Goal: Task Accomplishment & Management: Manage account settings

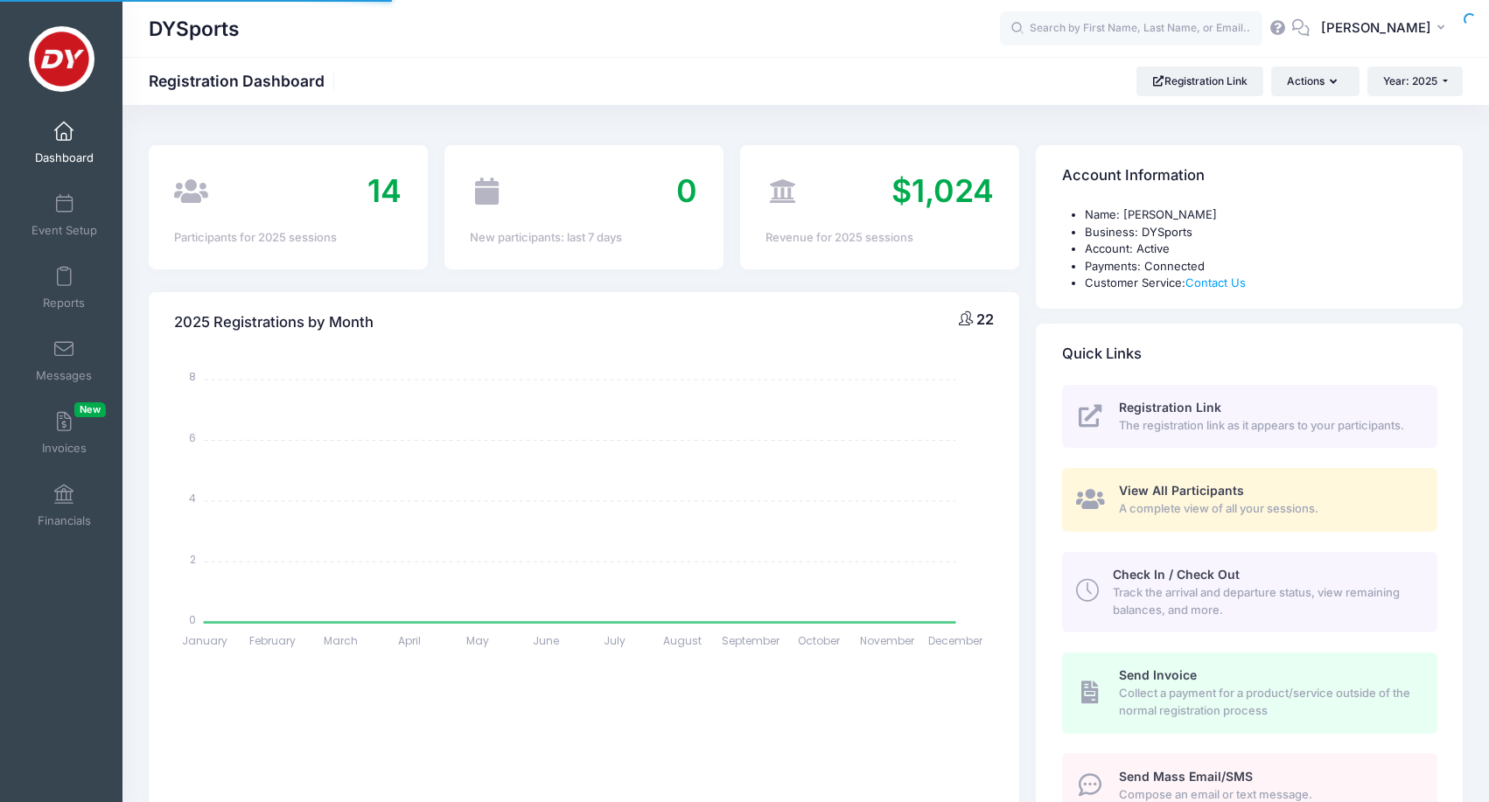
select select
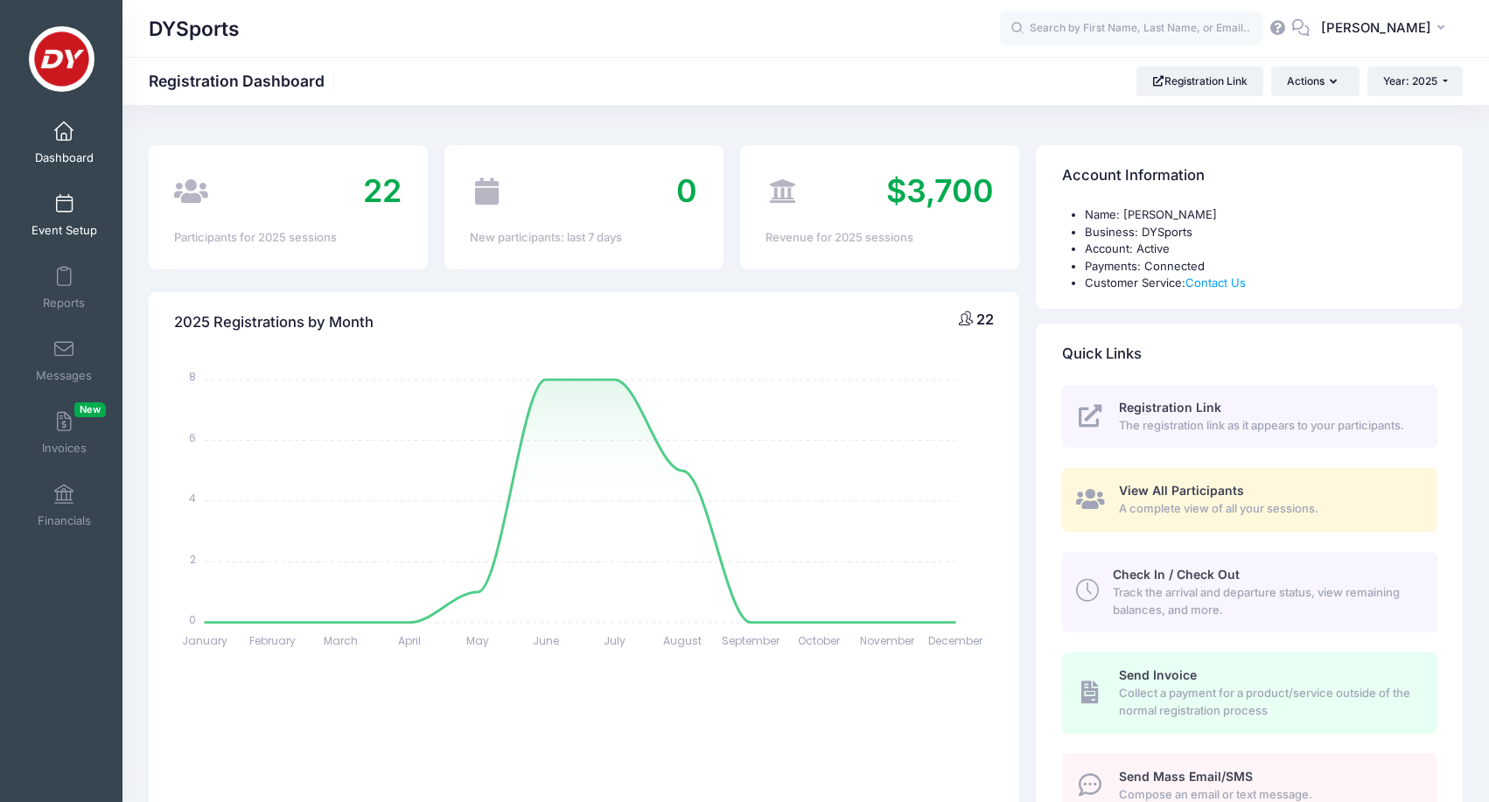
click at [66, 213] on link "Event Setup" at bounding box center [64, 215] width 83 height 61
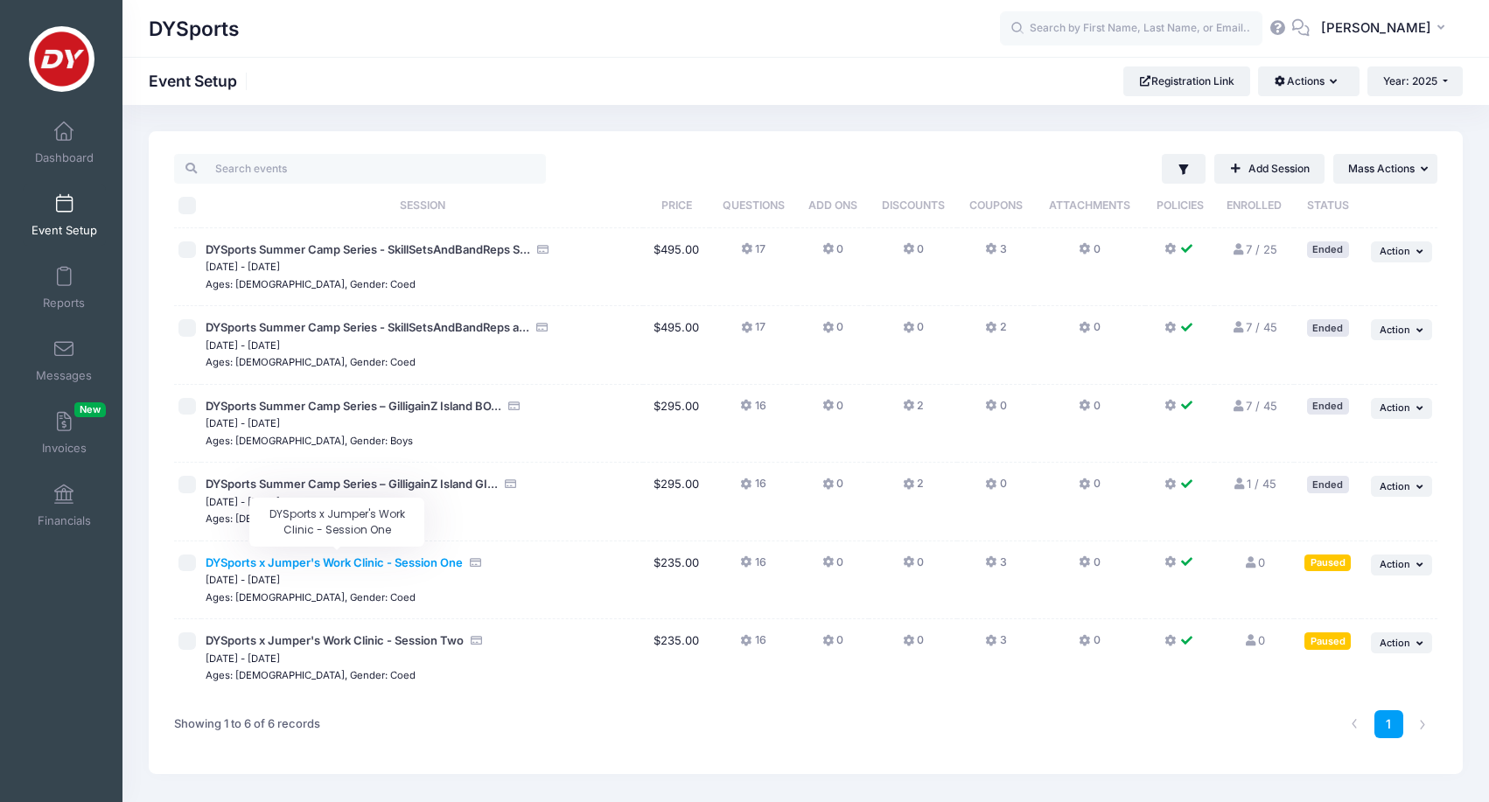
click at [384, 560] on span "DYSports x Jumper's Work Clinic - Session One" at bounding box center [334, 562] width 257 height 14
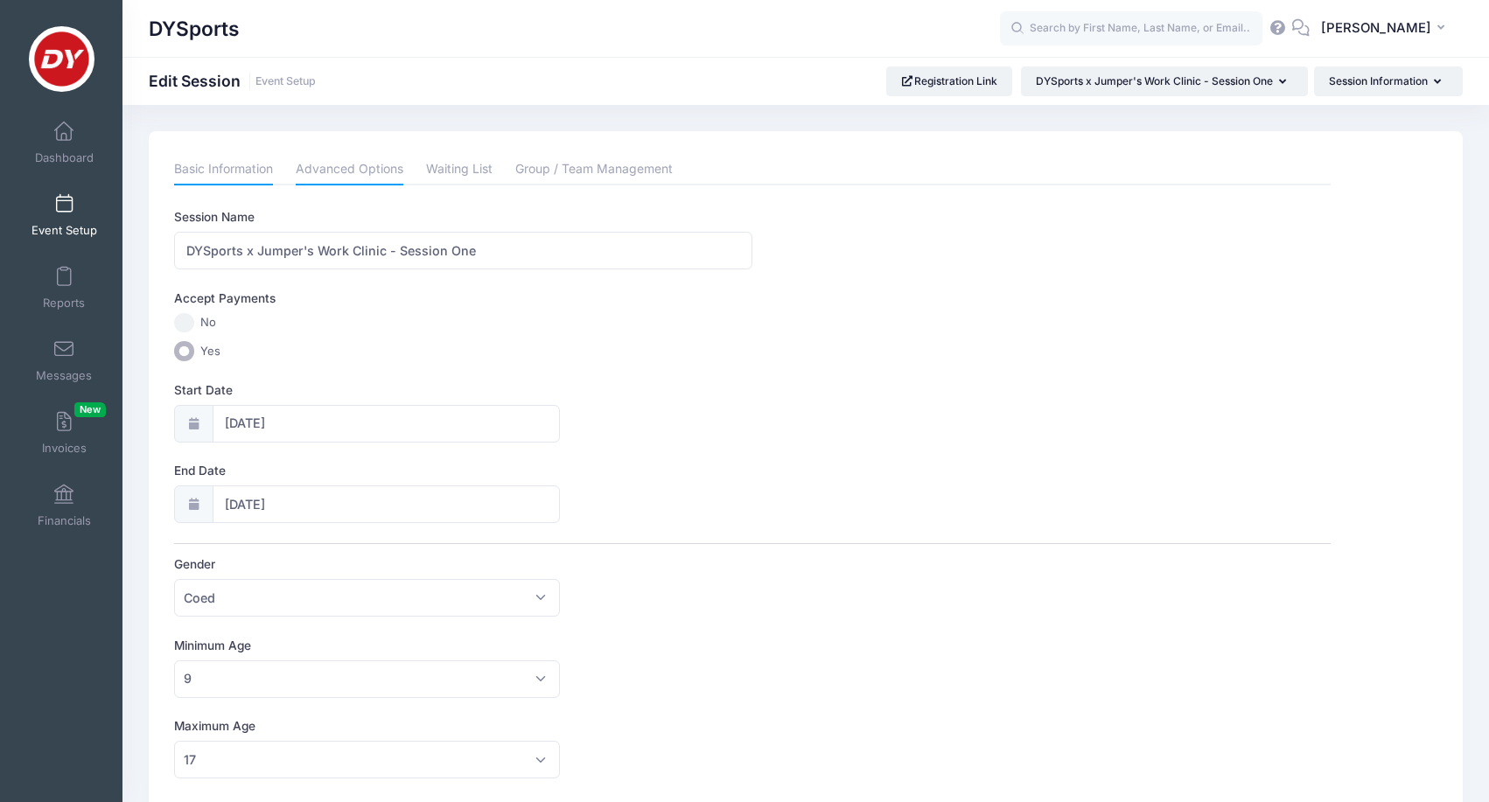
click at [350, 168] on link "Advanced Options" at bounding box center [350, 169] width 108 height 31
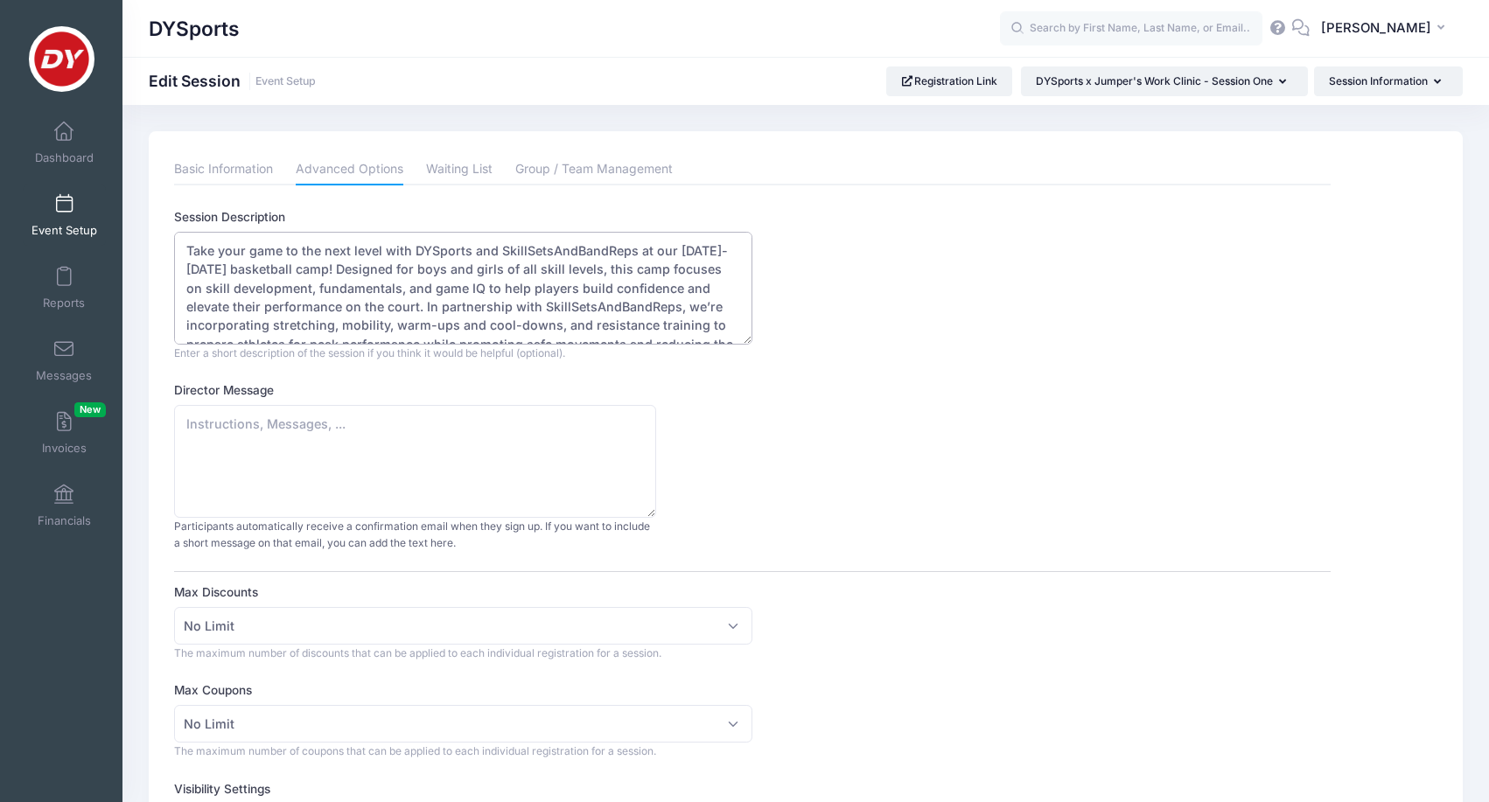
scroll to position [1, 0]
drag, startPoint x: 314, startPoint y: 316, endPoint x: 184, endPoint y: 239, distance: 151.4
click at [184, 239] on textarea "Take your game to the next level with DYSports and SkillSetsAndBandReps at our …" at bounding box center [463, 288] width 578 height 113
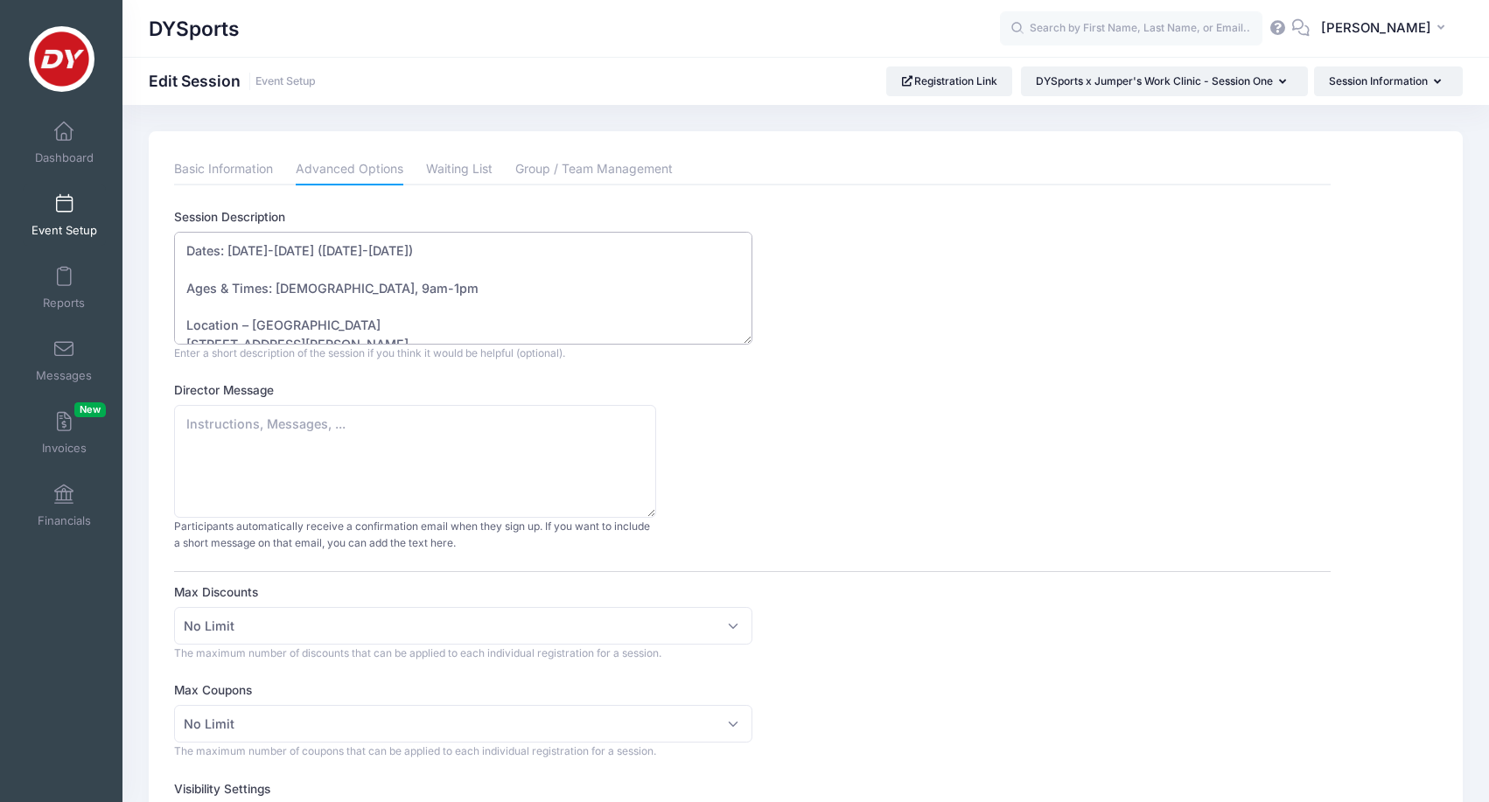
scroll to position [0, 0]
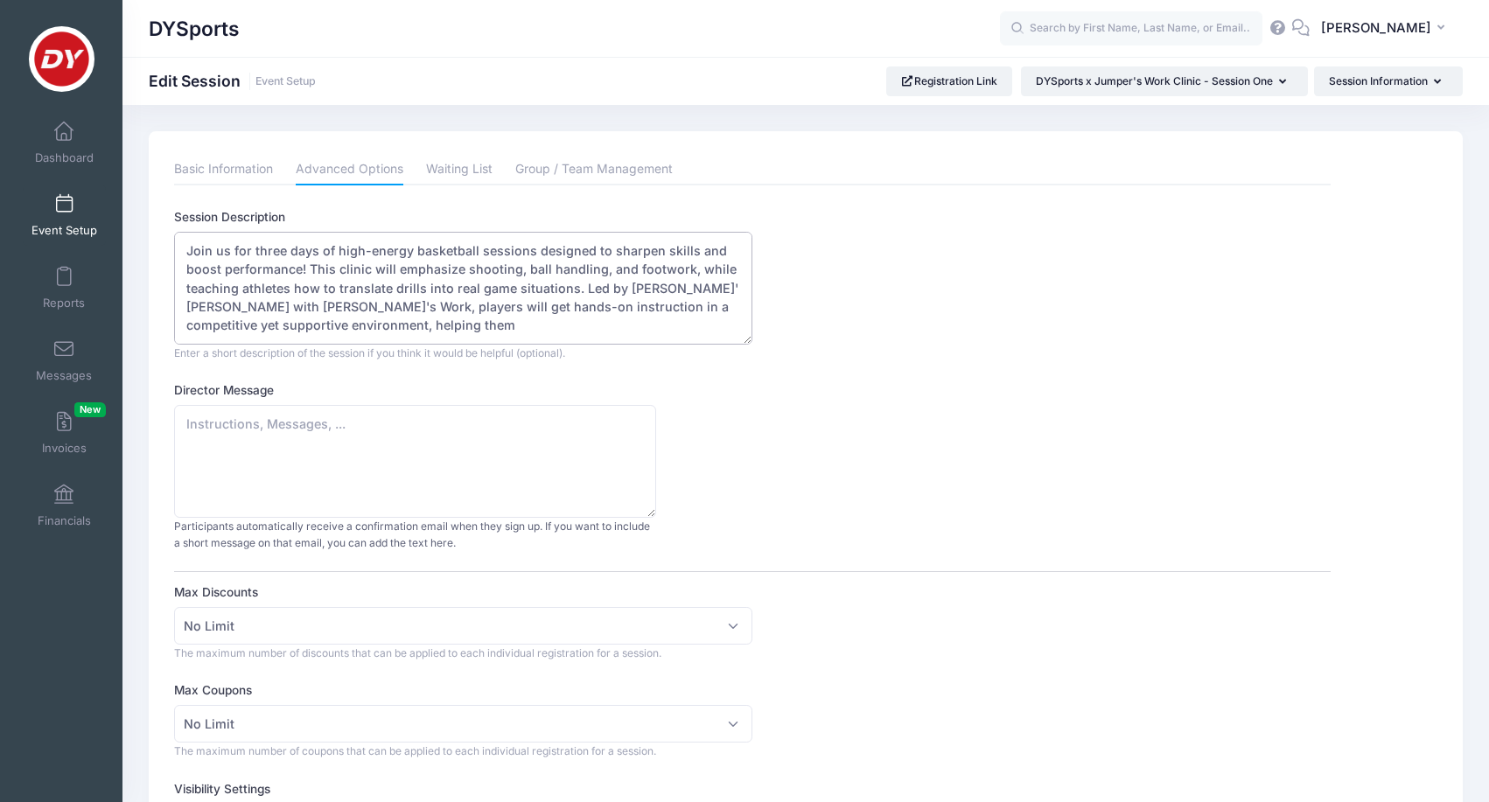
drag, startPoint x: 625, startPoint y: 304, endPoint x: 534, endPoint y: 304, distance: 91.0
click at [534, 304] on textarea "Take your game to the next level with DYSports and SkillSetsAndBandReps at our …" at bounding box center [463, 288] width 578 height 113
click at [512, 319] on textarea "Take your game to the next level with DYSports and SkillSetsAndBandReps at our …" at bounding box center [463, 288] width 578 height 113
drag, startPoint x: 311, startPoint y: 287, endPoint x: 180, endPoint y: 228, distance: 142.9
click at [180, 228] on div "Session Description Take your game to the next level with DYSports and SkillSet…" at bounding box center [752, 284] width 1156 height 153
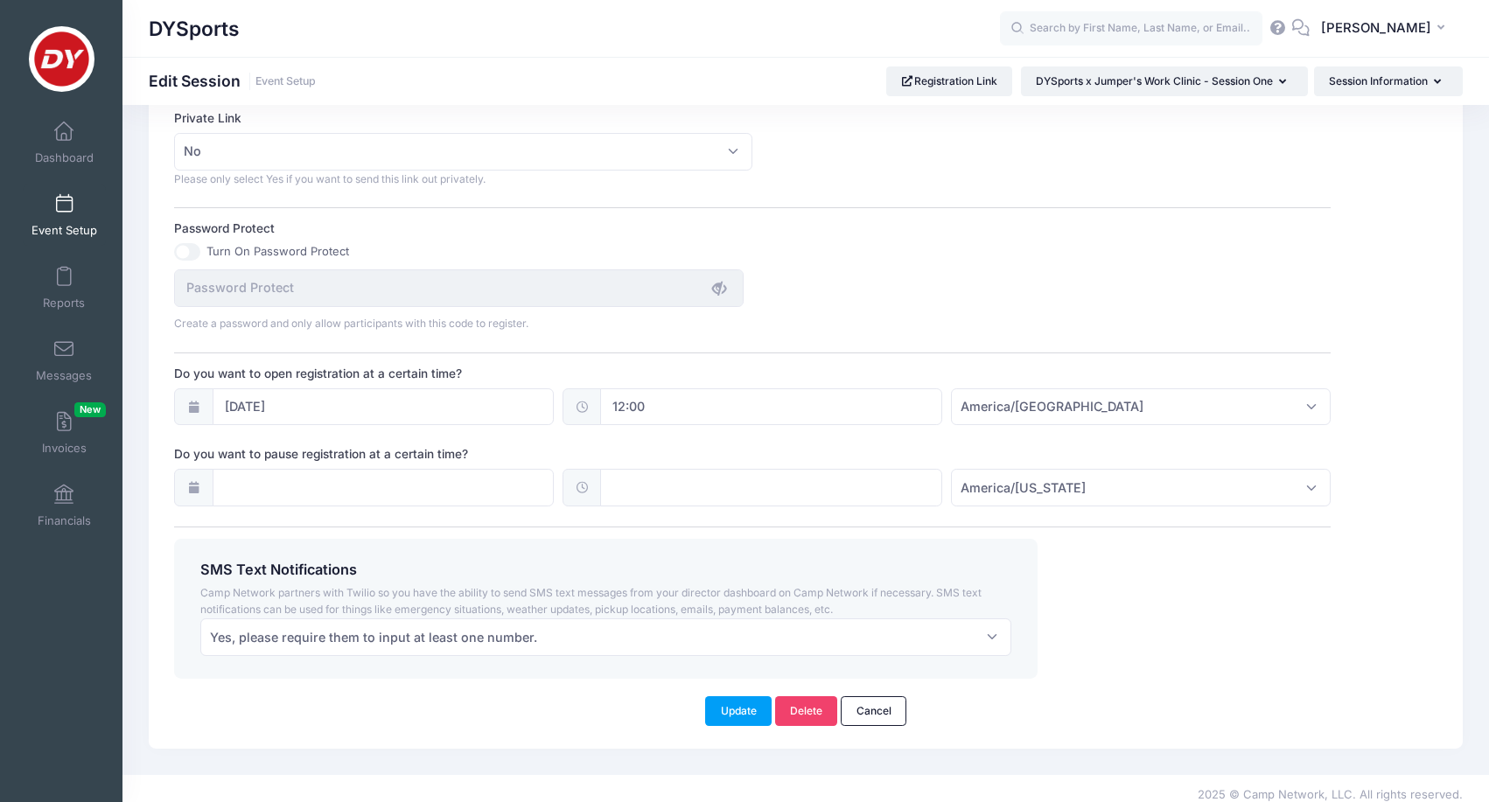
scroll to position [1066, 0]
type textarea "Join us for three days of high-energy basketball sessions designed to sharpen s…"
click at [739, 697] on button "Update" at bounding box center [738, 712] width 66 height 30
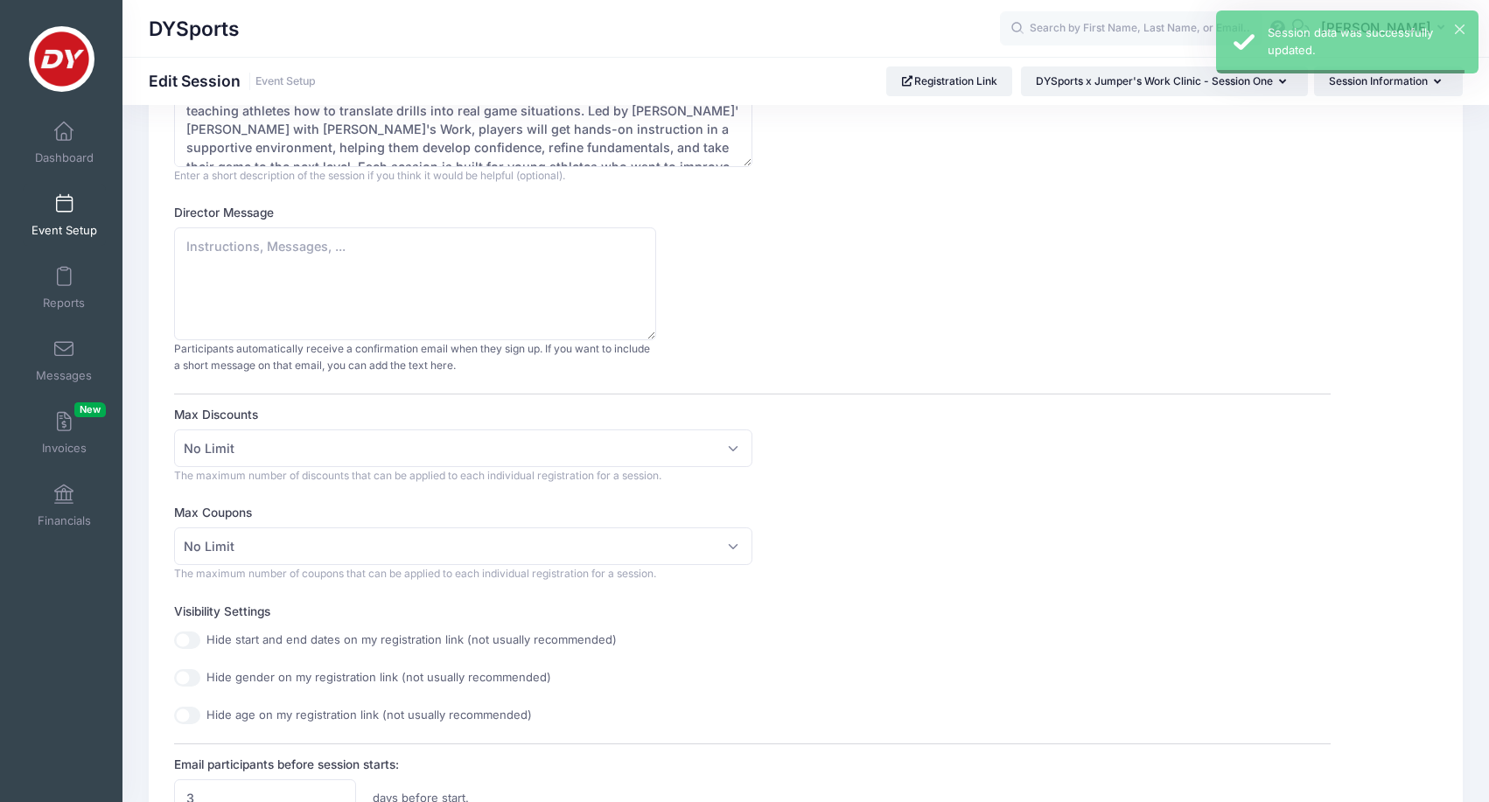
scroll to position [0, 0]
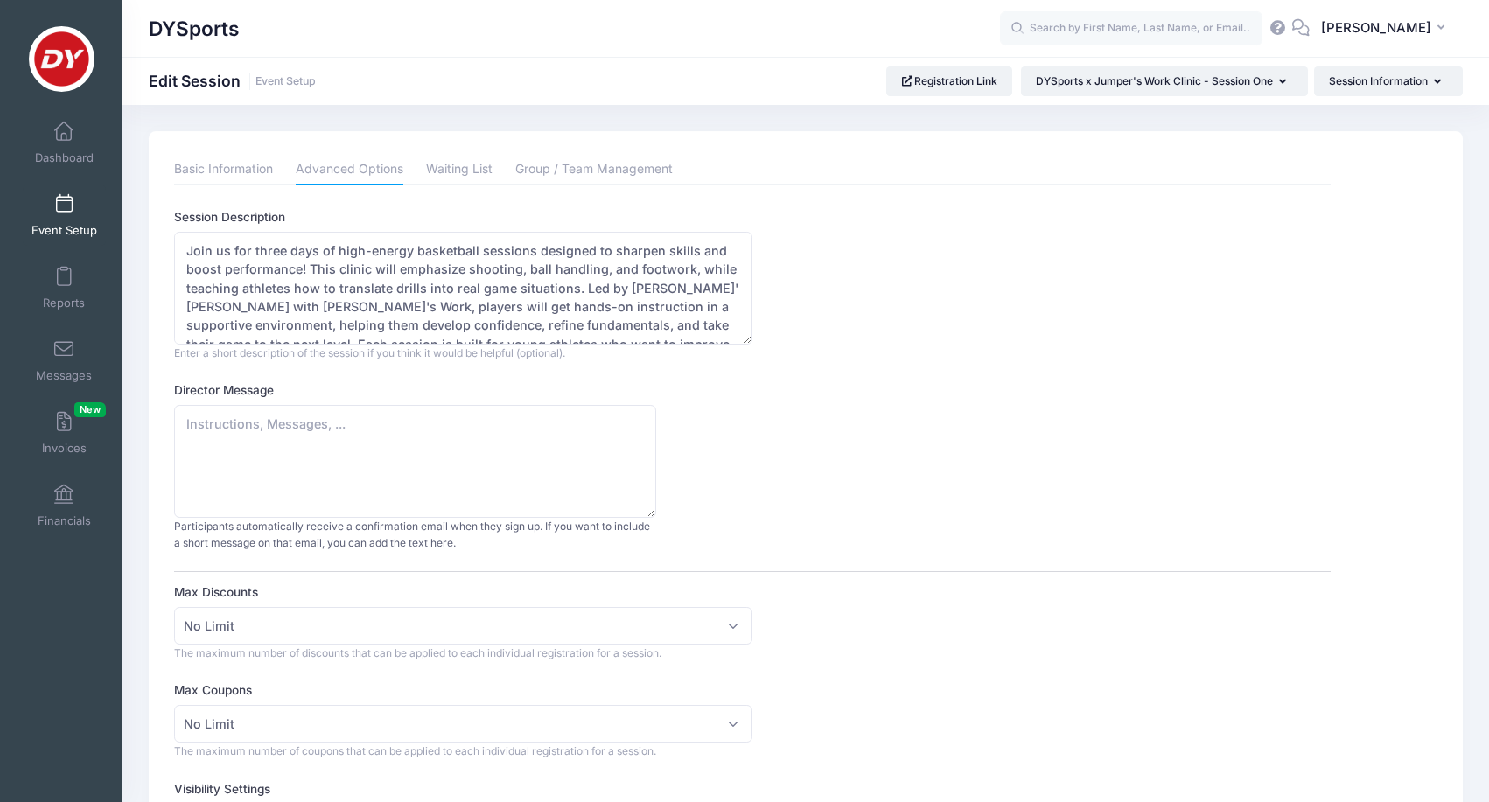
click at [75, 210] on link "Event Setup" at bounding box center [64, 215] width 83 height 61
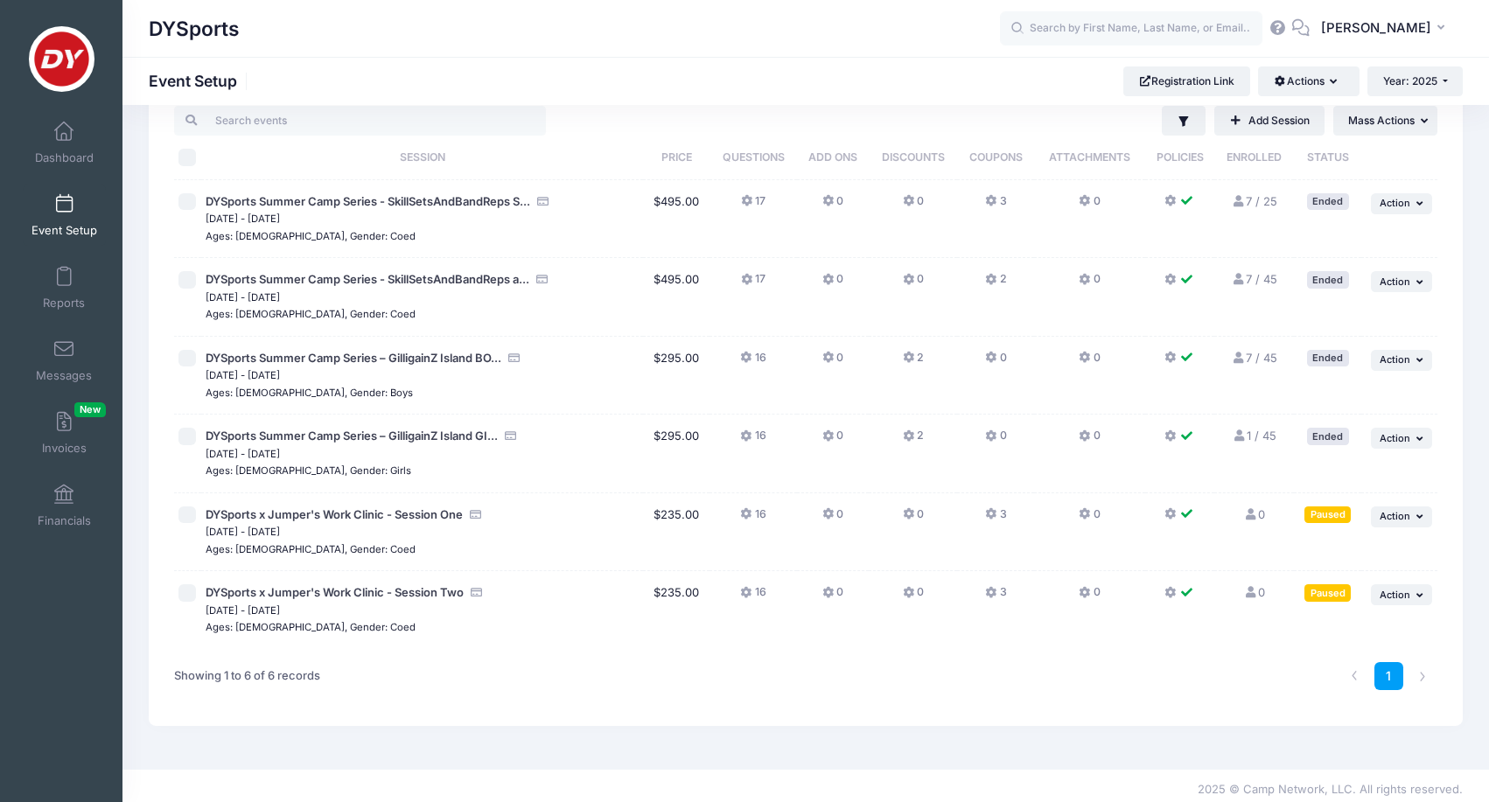
scroll to position [47, 0]
click at [367, 591] on span "DYSports x Jumper's Work Clinic - Session Two" at bounding box center [335, 593] width 258 height 14
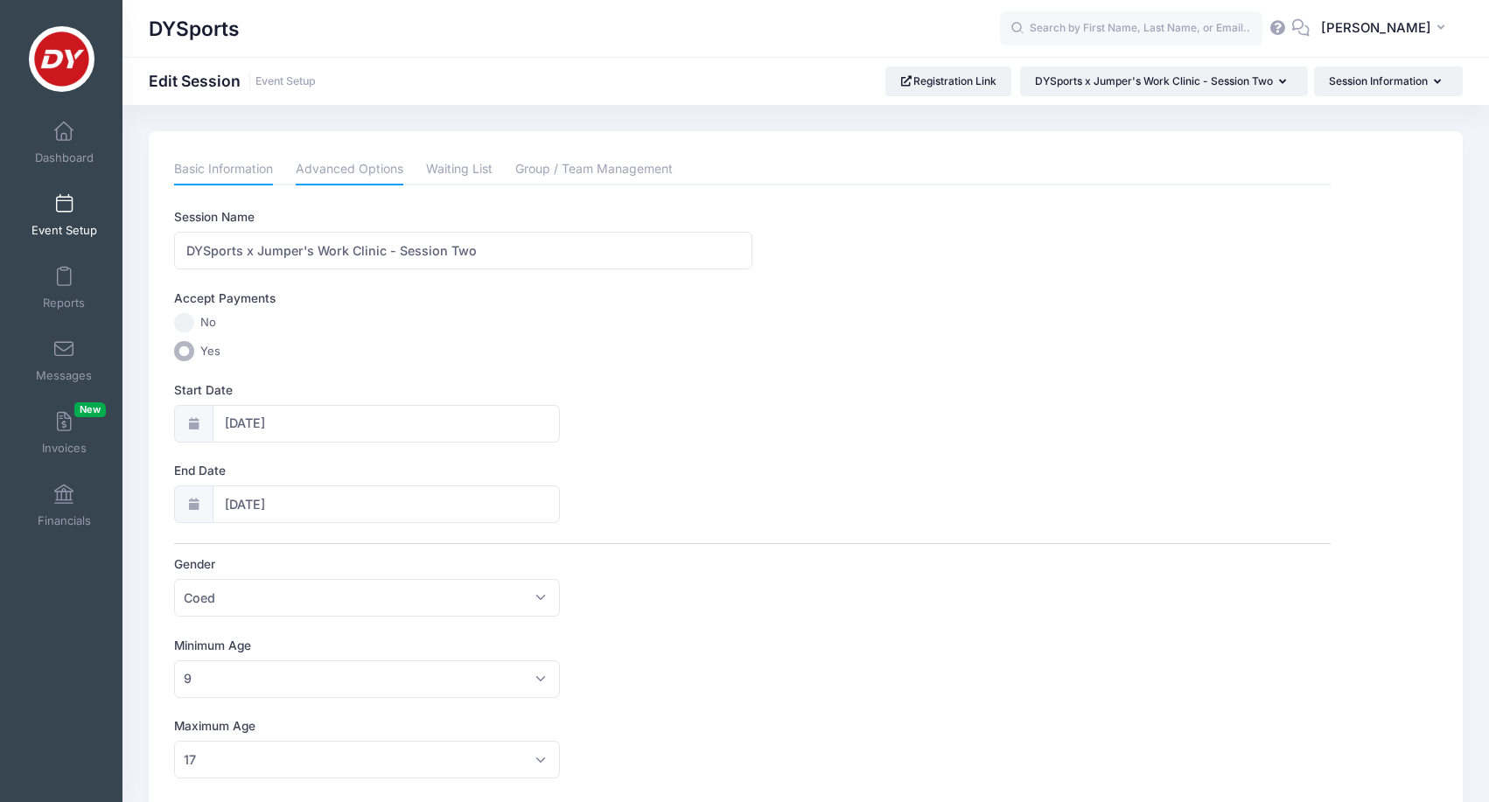
click at [367, 161] on link "Advanced Options" at bounding box center [350, 169] width 108 height 31
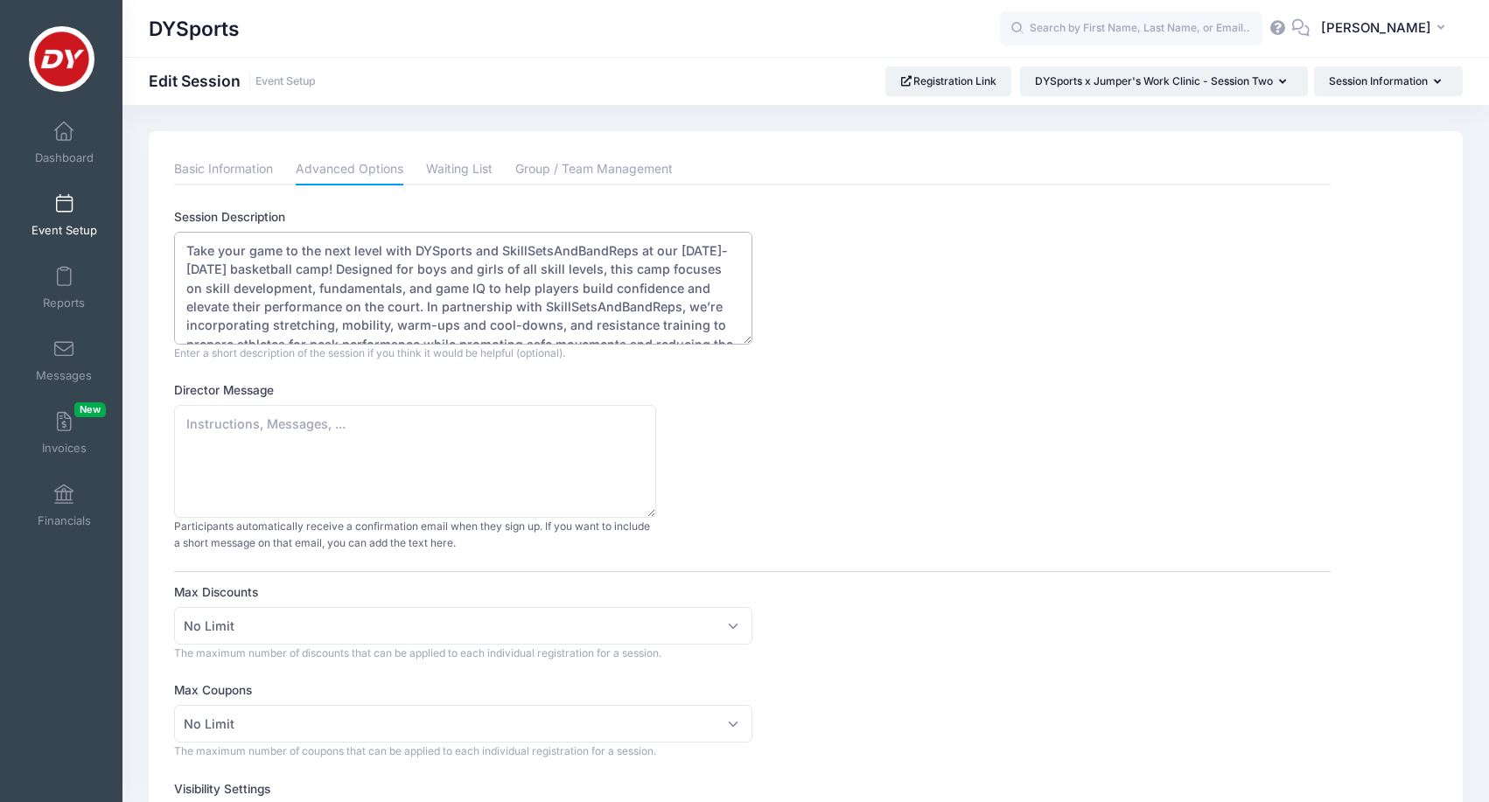
drag, startPoint x: 324, startPoint y: 284, endPoint x: 162, endPoint y: 148, distance: 211.7
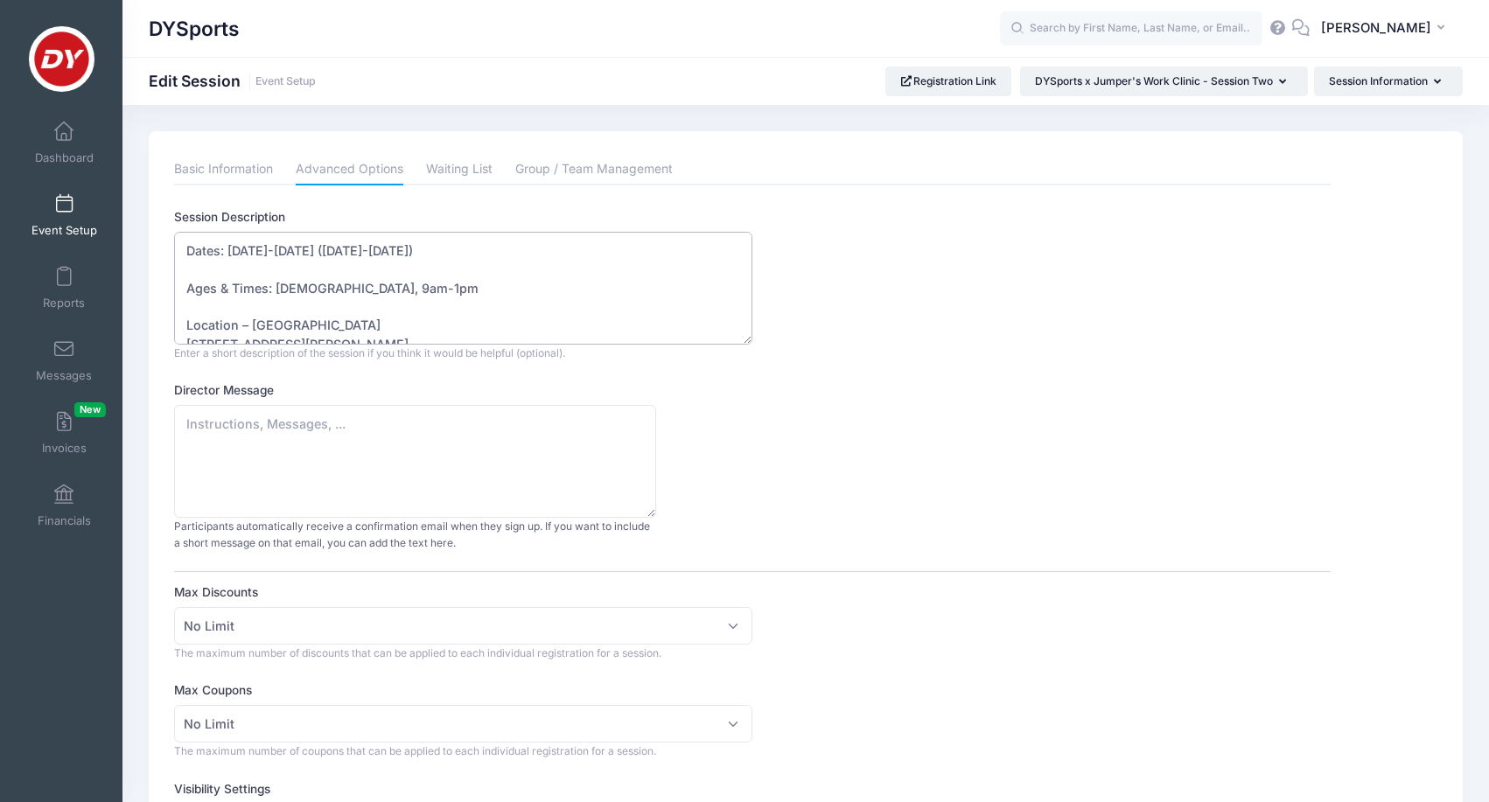
paste textarea "Join us for three days of high-energy basketball sessions designed to sharpen s…"
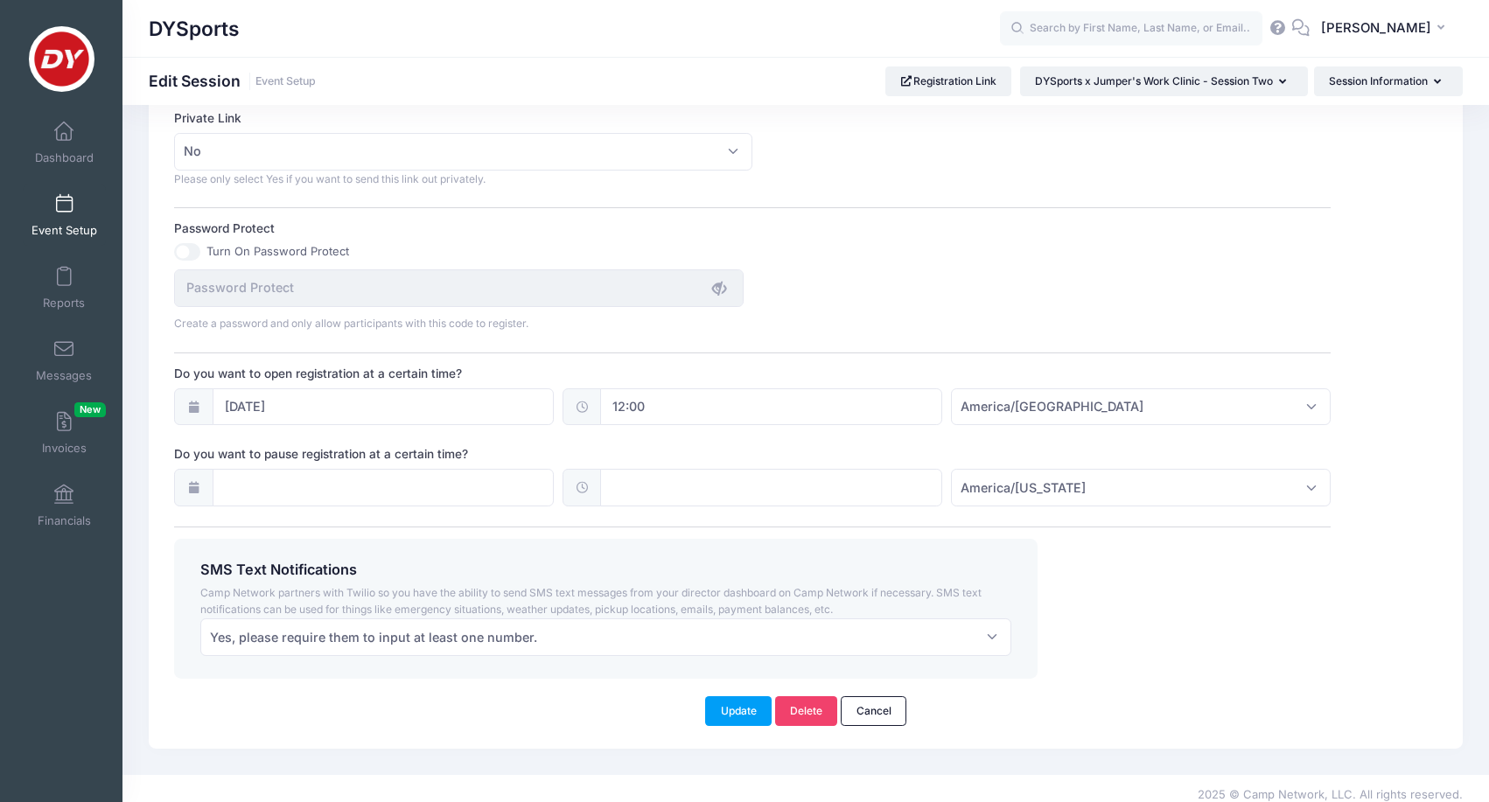
scroll to position [1066, 0]
type textarea "Join us for three days of high-energy basketball sessions designed to sharpen s…"
click at [753, 697] on button "Update" at bounding box center [738, 712] width 66 height 30
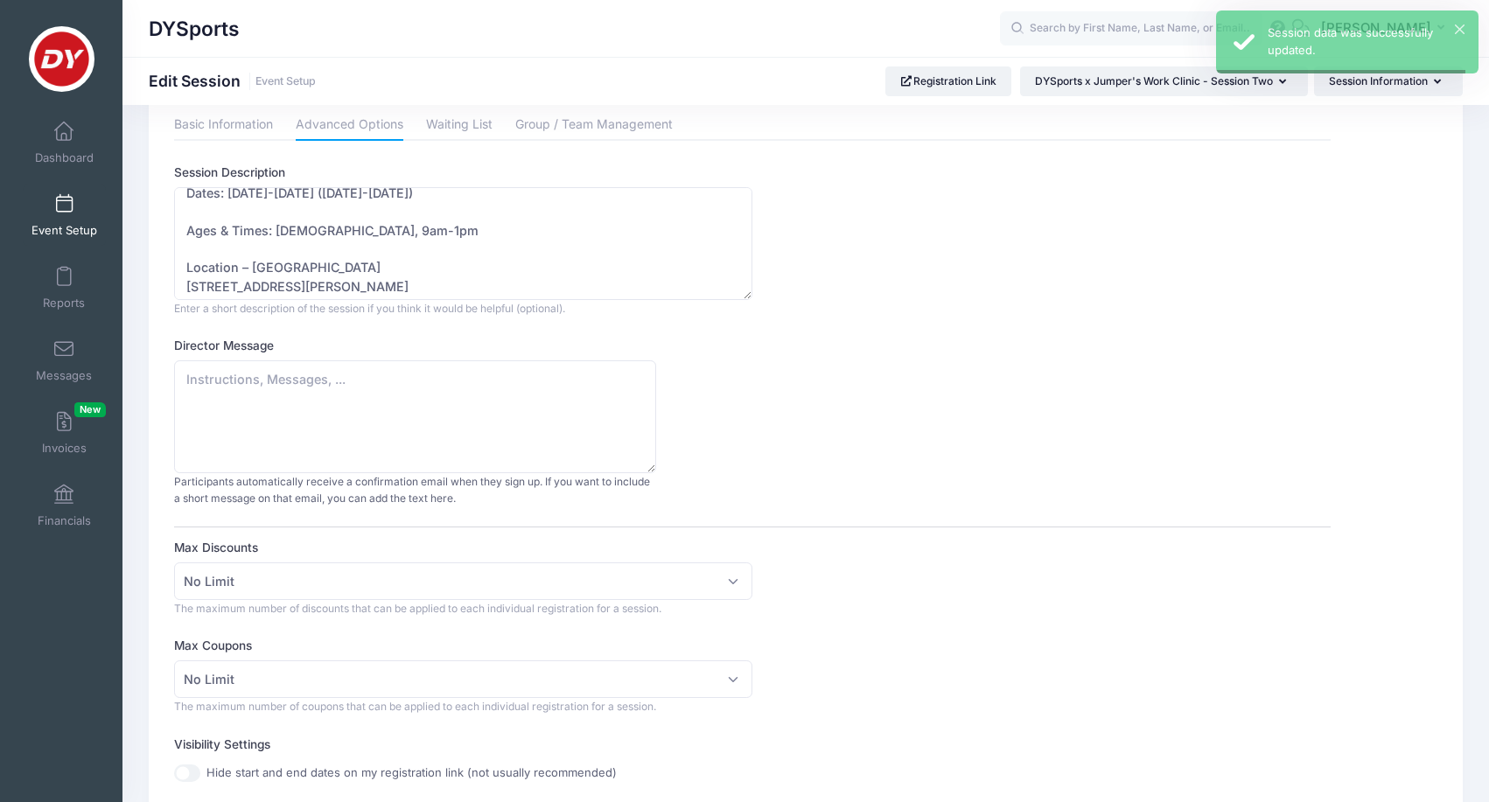
scroll to position [0, 0]
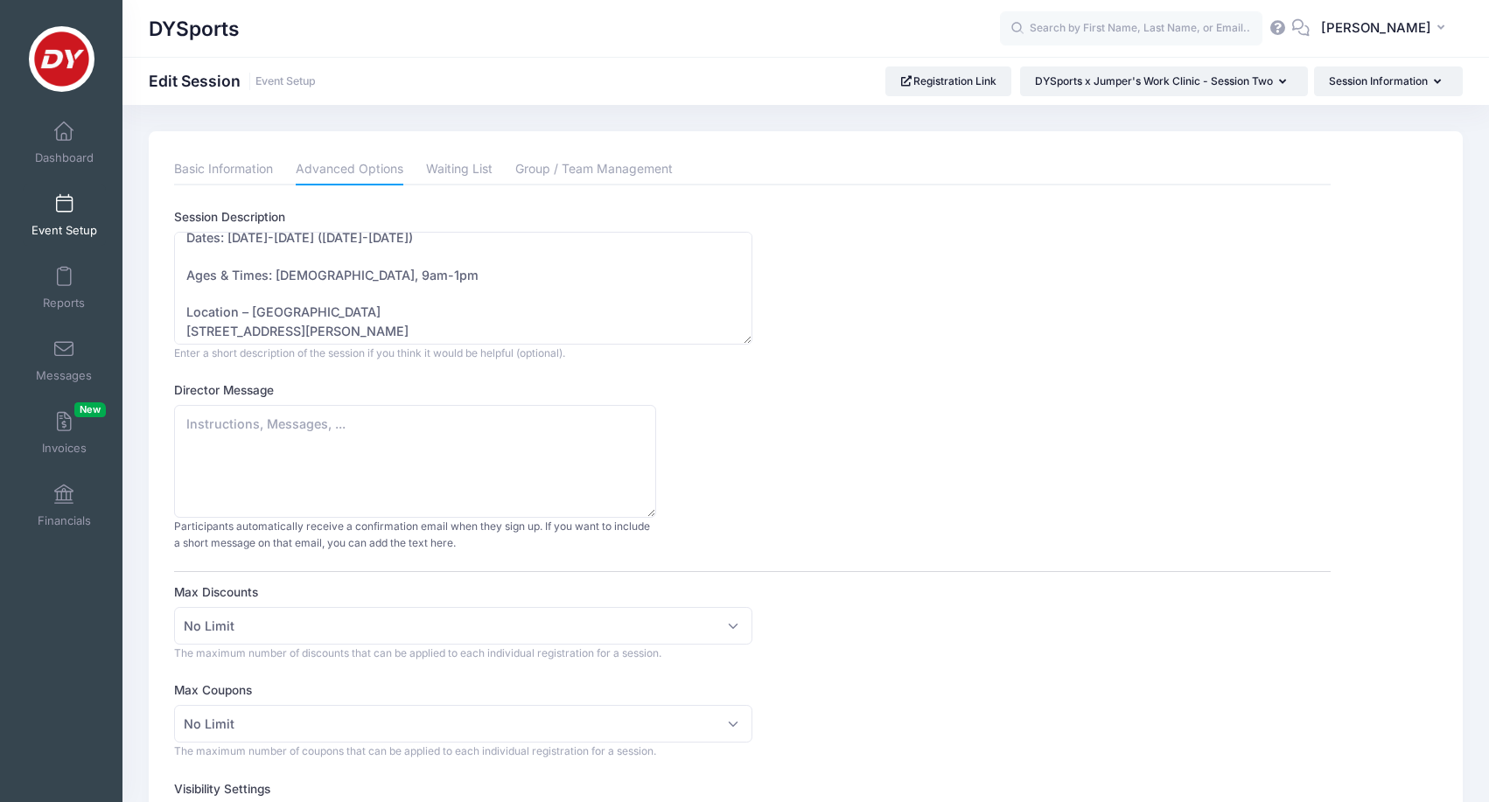
click at [88, 201] on link "Event Setup" at bounding box center [64, 215] width 83 height 61
